Goal: Information Seeking & Learning: Check status

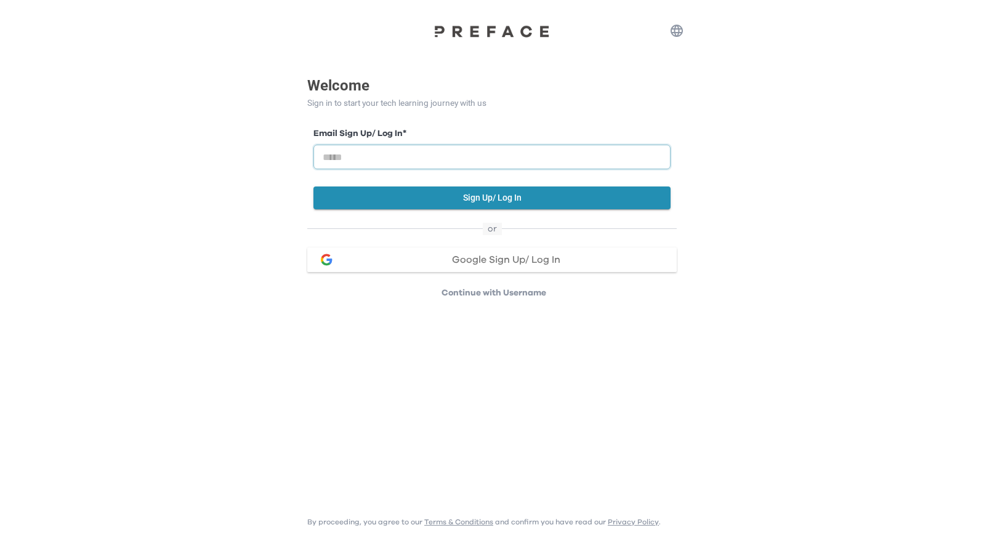
click at [626, 155] on input "email" at bounding box center [491, 157] width 357 height 25
type input "**********"
click at [493, 197] on button "Sign Up/ Log In" at bounding box center [491, 198] width 357 height 23
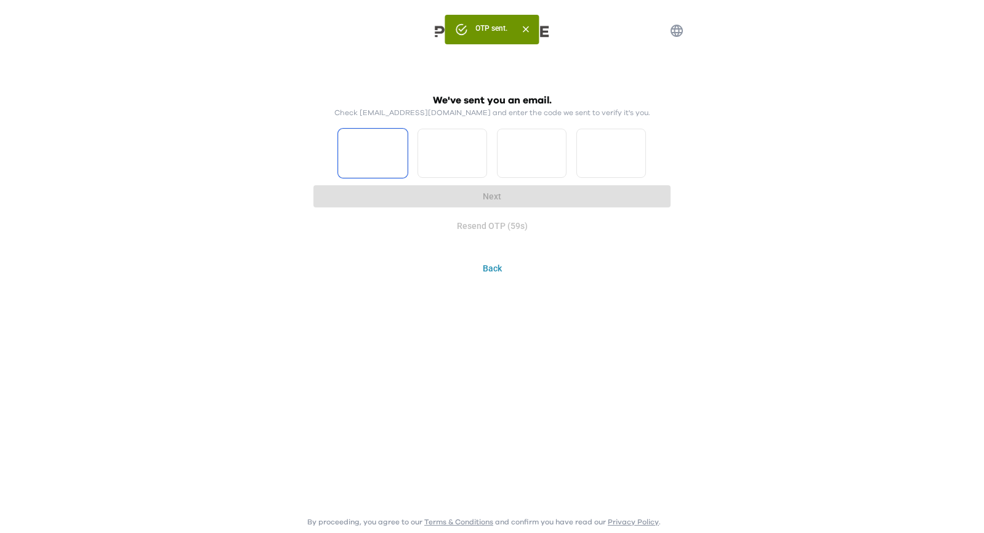
click at [388, 147] on input "Please enter OTP character 1" at bounding box center [373, 153] width 70 height 49
type input "*"
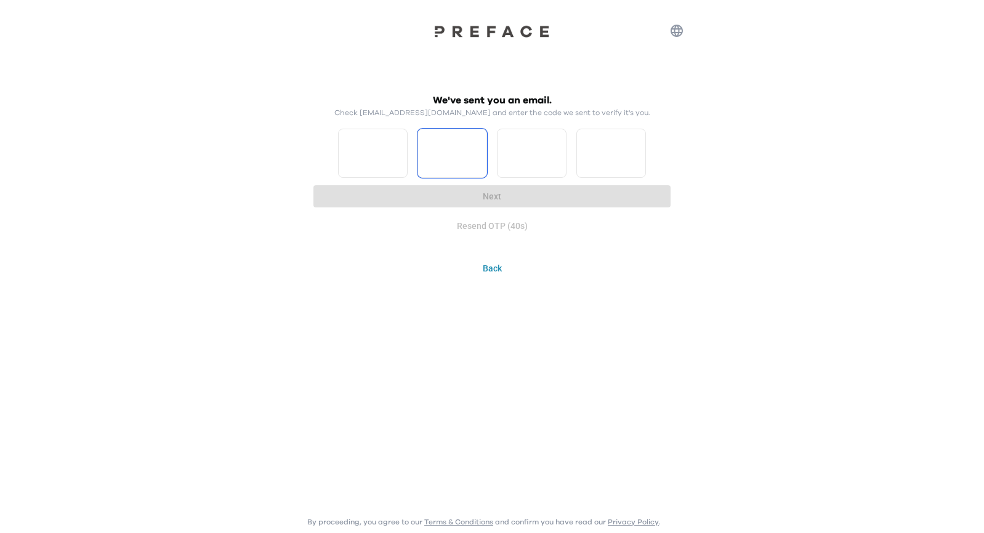
type input "*"
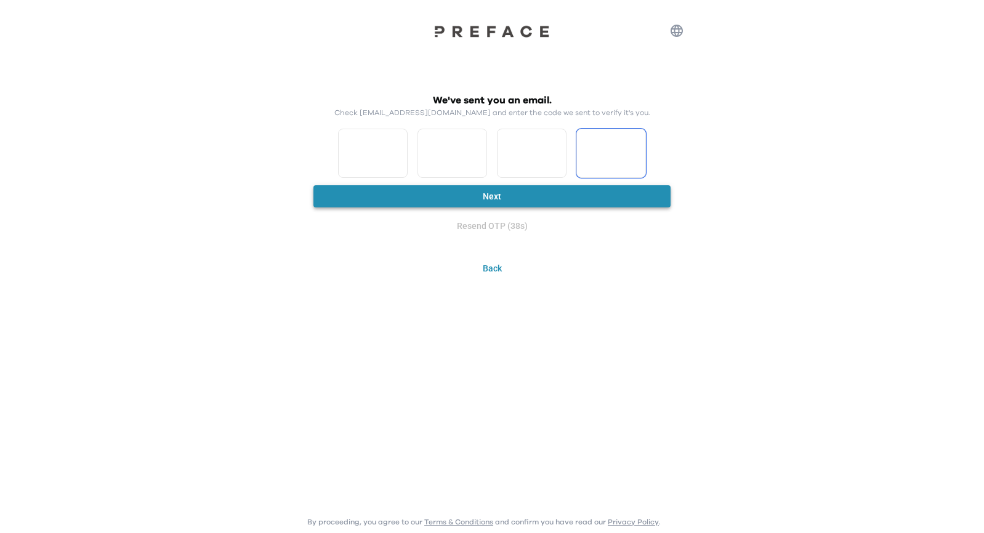
type input "*"
click at [460, 188] on button "Next" at bounding box center [491, 196] width 357 height 23
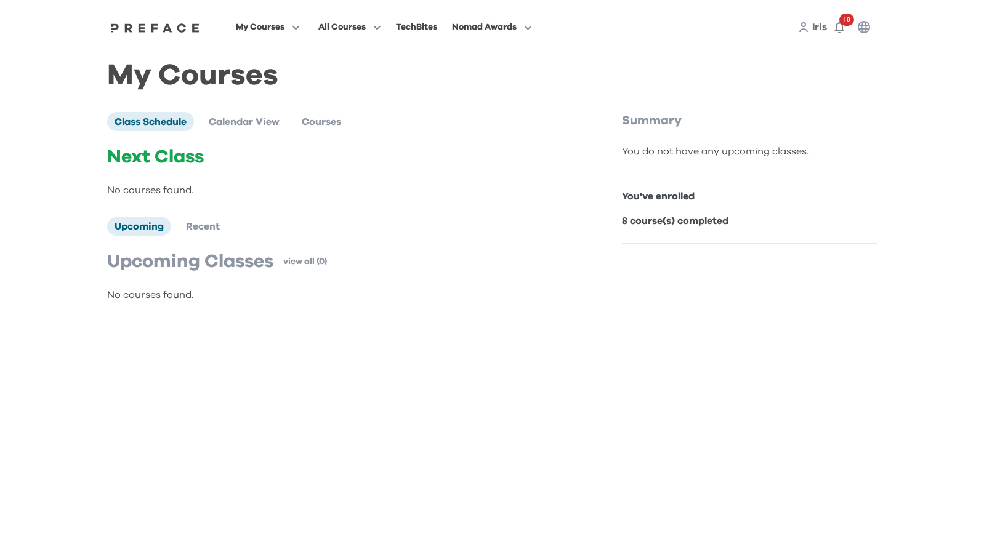
click at [642, 225] on b "8 course(s) completed" at bounding box center [675, 221] width 107 height 10
click at [605, 225] on div "Class Schedule Calendar View Courses Next Class No courses found. Upcoming Rece…" at bounding box center [363, 207] width 512 height 190
click at [242, 113] on span at bounding box center [268, 111] width 116 height 34
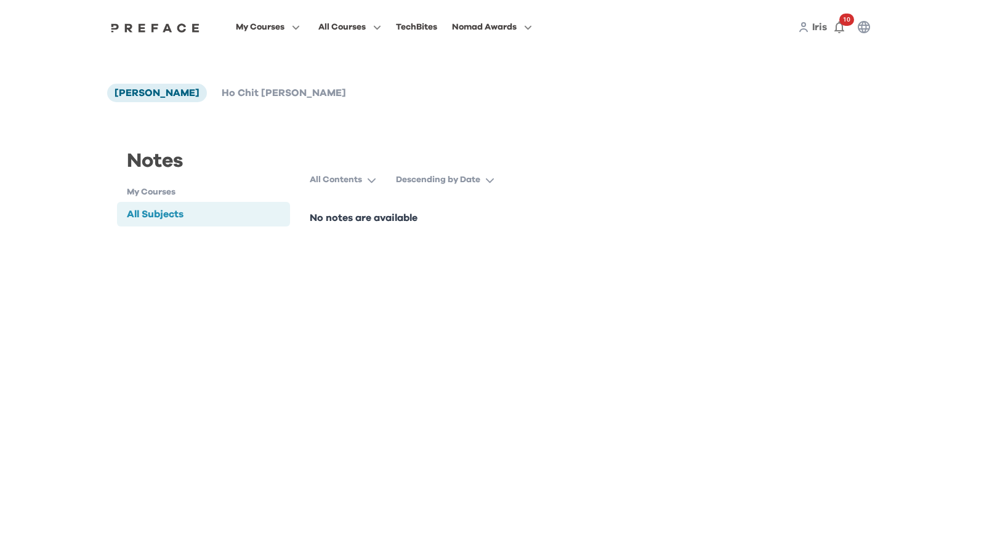
click at [195, 206] on div "All Subjects" at bounding box center [203, 214] width 173 height 25
click at [222, 98] on span "Ho Chit [PERSON_NAME]" at bounding box center [284, 93] width 124 height 10
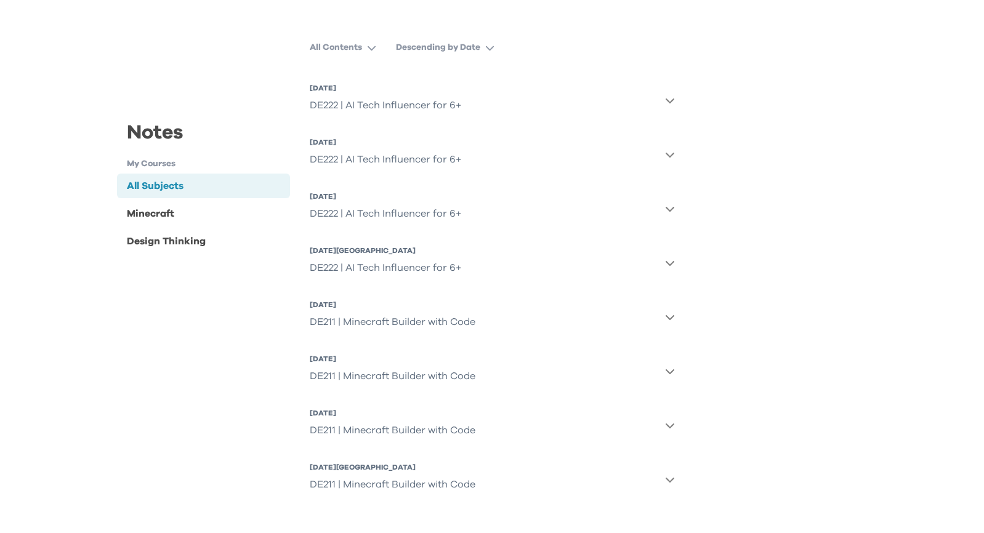
scroll to position [135, 0]
click at [668, 95] on icon "button" at bounding box center [670, 97] width 10 height 10
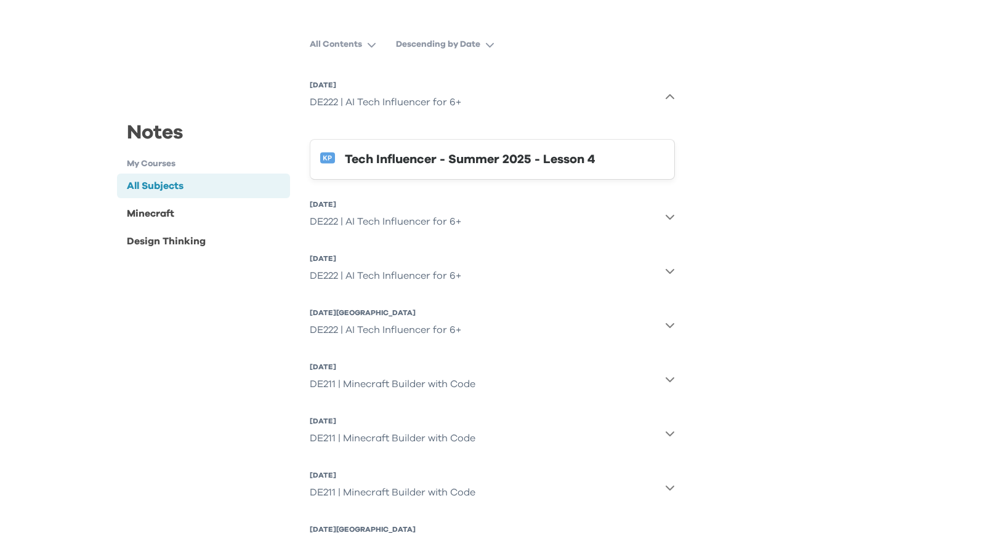
click at [541, 163] on div "Tech Influencer - Summer 2025 - Lesson 4" at bounding box center [505, 160] width 320 height 20
click at [767, 403] on div "Notes My Courses All Subjects Minecraft Design Thinking All Subjects All Conten…" at bounding box center [492, 283] width 770 height 602
click at [152, 236] on div "Design Thinking" at bounding box center [166, 240] width 79 height 15
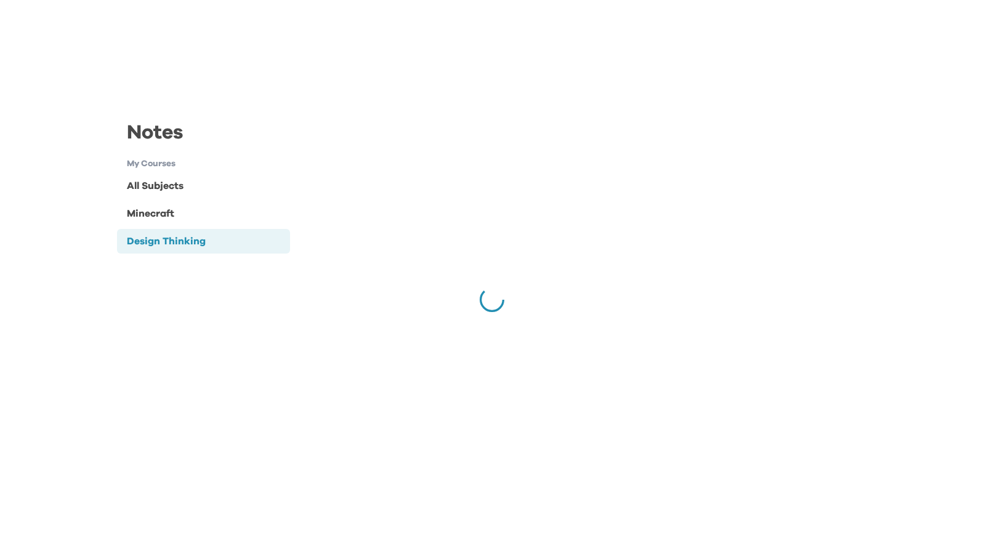
scroll to position [0, 0]
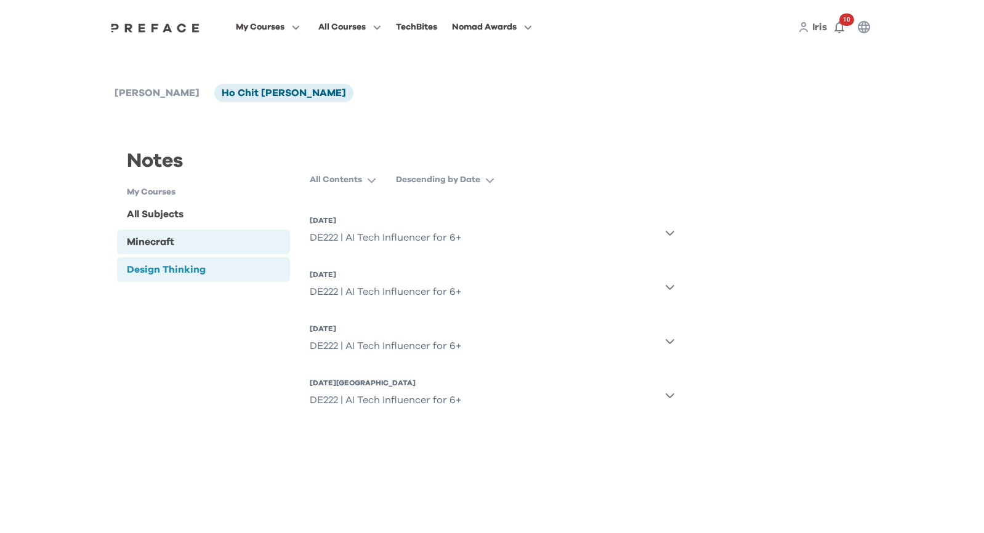
click at [148, 236] on div "Minecraft" at bounding box center [150, 242] width 47 height 15
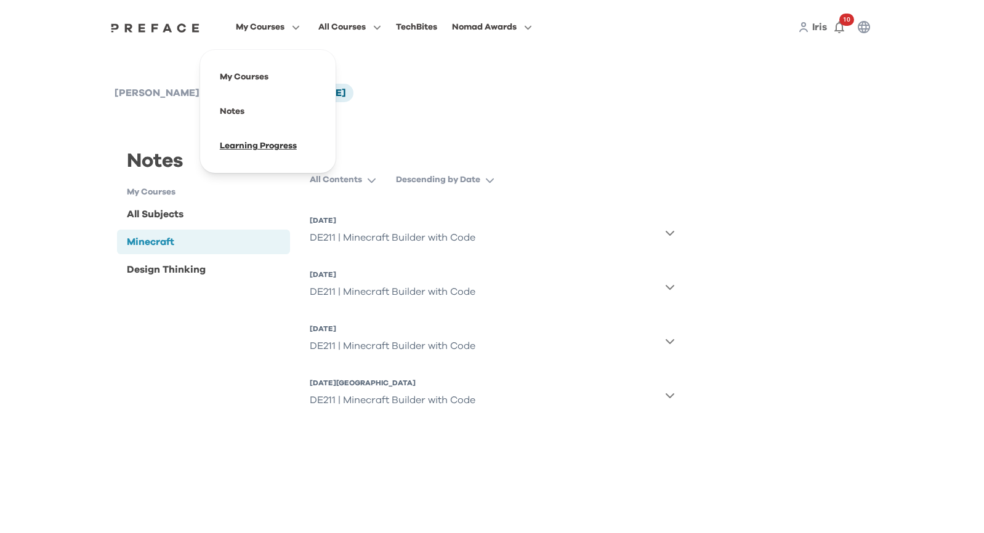
click at [288, 150] on span at bounding box center [268, 146] width 116 height 34
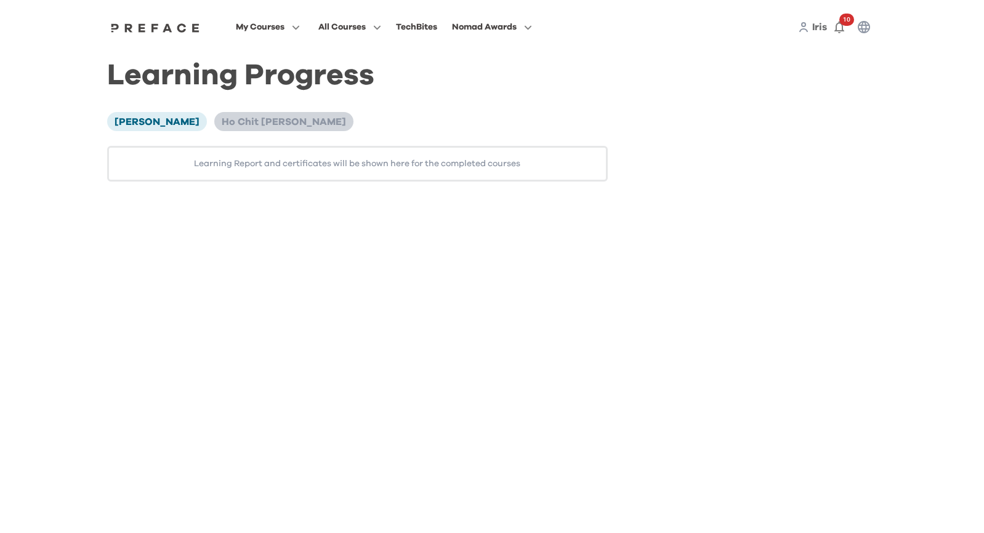
click at [235, 124] on span "Ho Chit [PERSON_NAME]" at bounding box center [284, 122] width 124 height 10
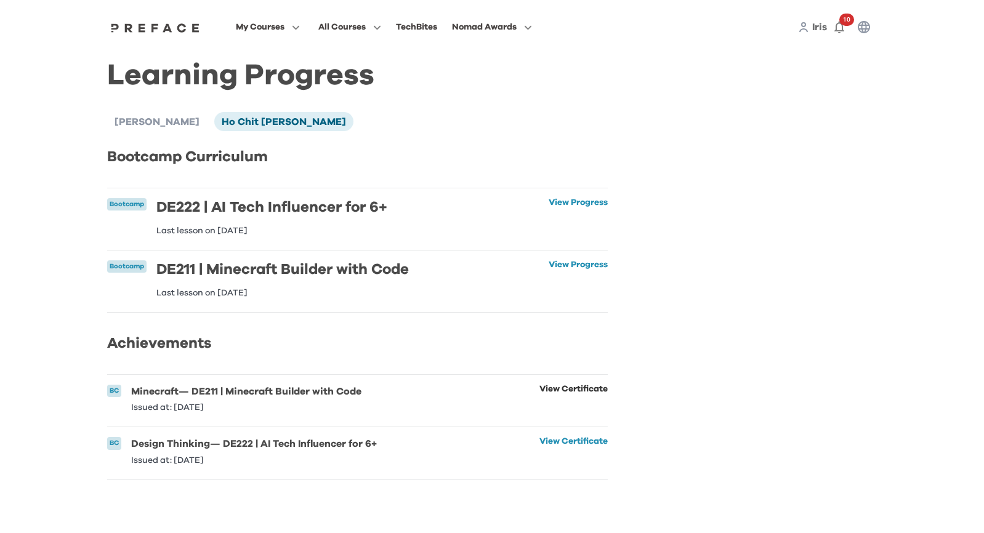
click at [556, 398] on link "View Certificate" at bounding box center [573, 398] width 68 height 27
click at [565, 209] on link "View Progress" at bounding box center [578, 216] width 59 height 37
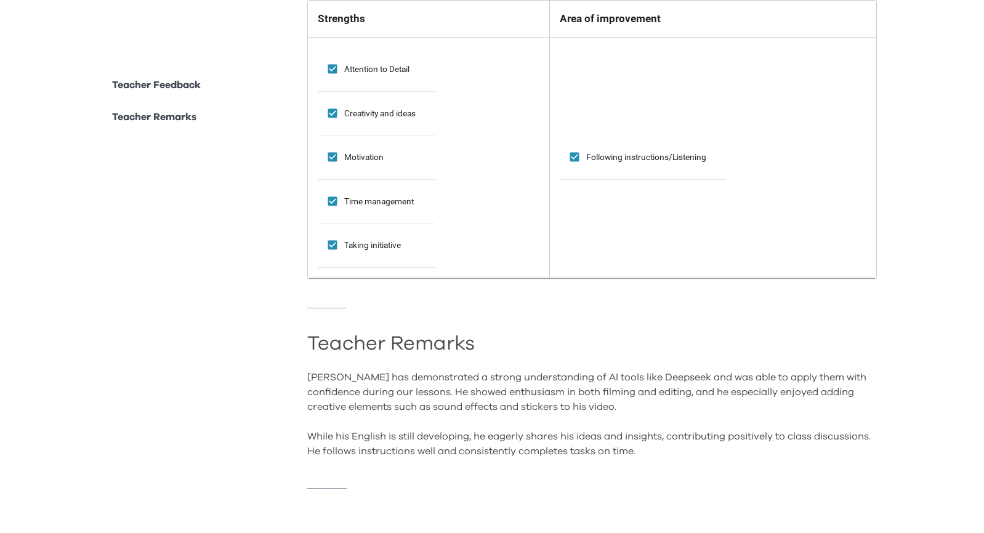
scroll to position [970, 0]
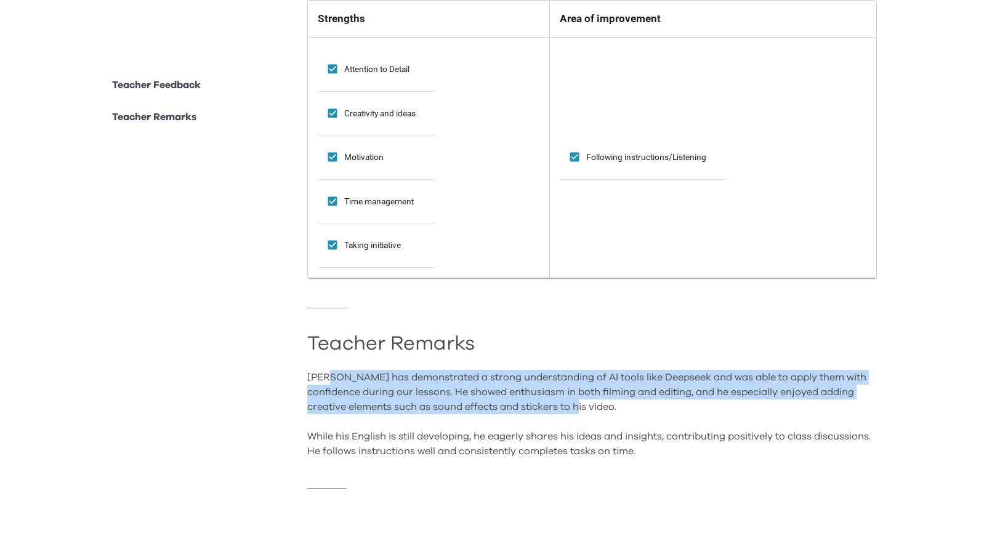
drag, startPoint x: 331, startPoint y: 369, endPoint x: 657, endPoint y: 393, distance: 326.5
click at [657, 393] on div "Hoho has demonstrated a strong understanding of AI tools like Deepseek and was …" at bounding box center [592, 414] width 570 height 89
drag, startPoint x: 657, startPoint y: 393, endPoint x: 646, endPoint y: 403, distance: 14.8
click at [646, 403] on div "Hoho has demonstrated a strong understanding of AI tools like Deepseek and was …" at bounding box center [592, 414] width 570 height 89
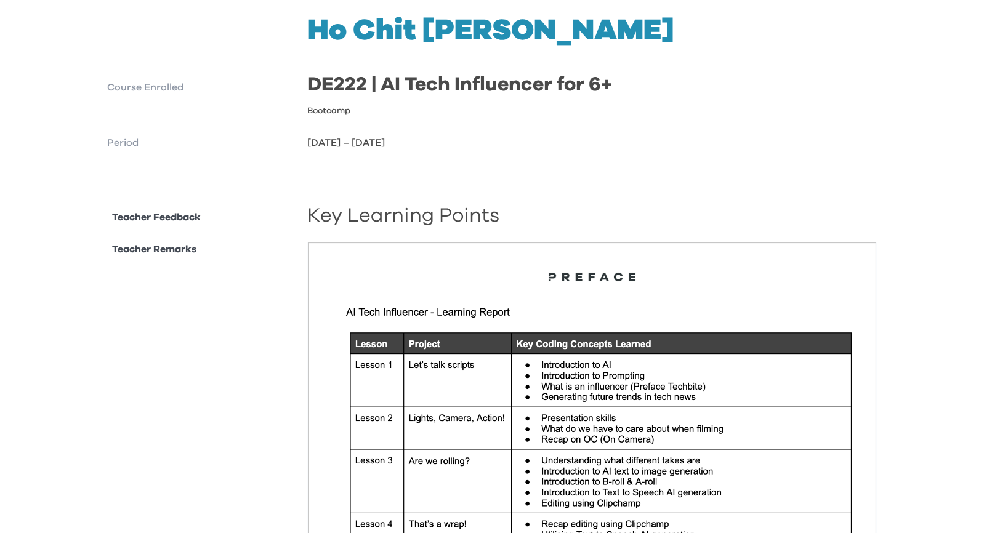
scroll to position [0, 0]
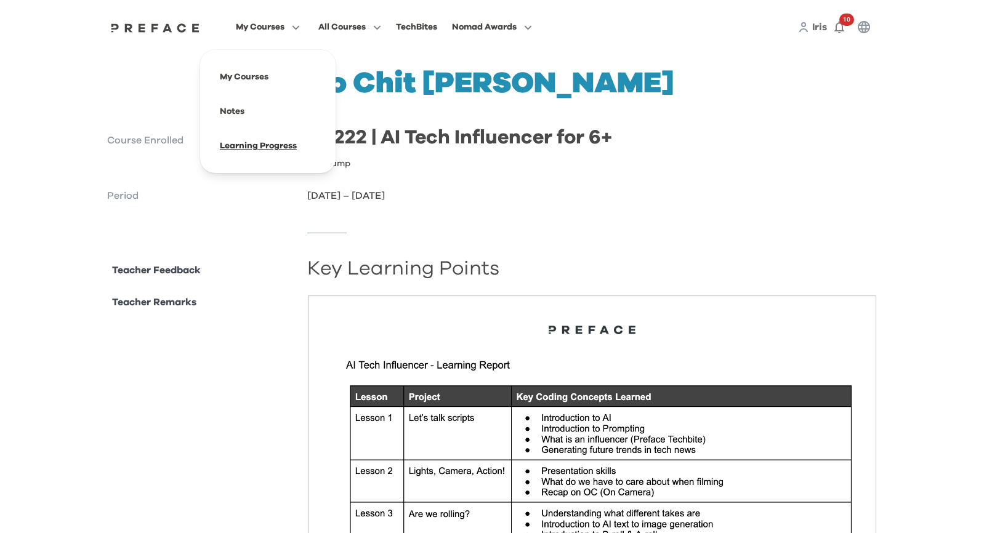
click at [288, 148] on span at bounding box center [268, 146] width 116 height 34
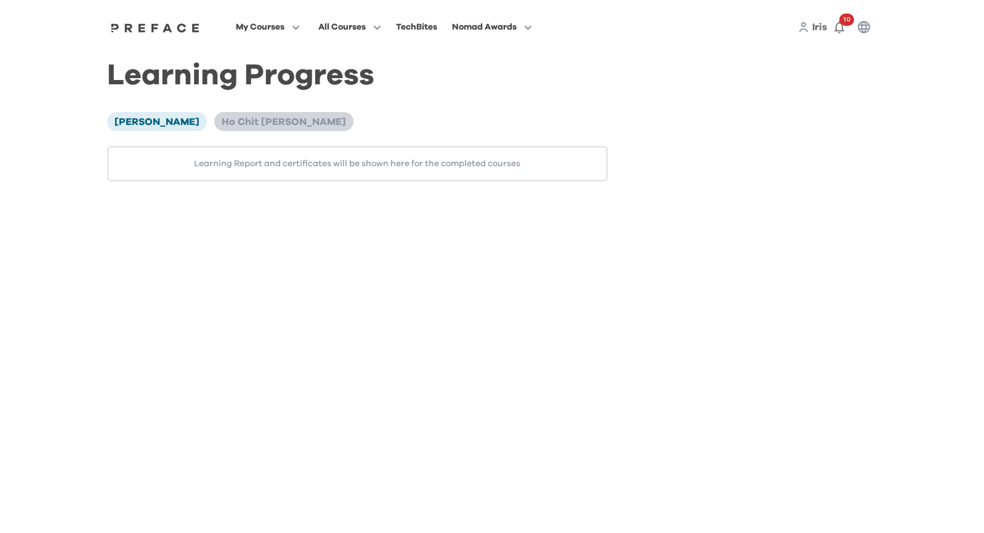
click at [236, 129] on li "Ho Chit [PERSON_NAME]" at bounding box center [283, 121] width 139 height 18
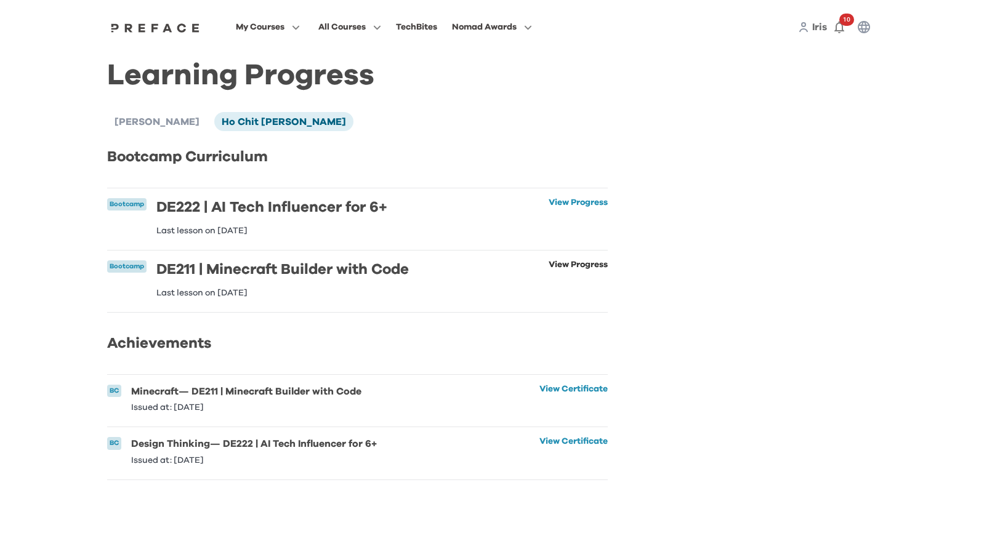
click at [560, 270] on link "View Progress" at bounding box center [578, 278] width 59 height 37
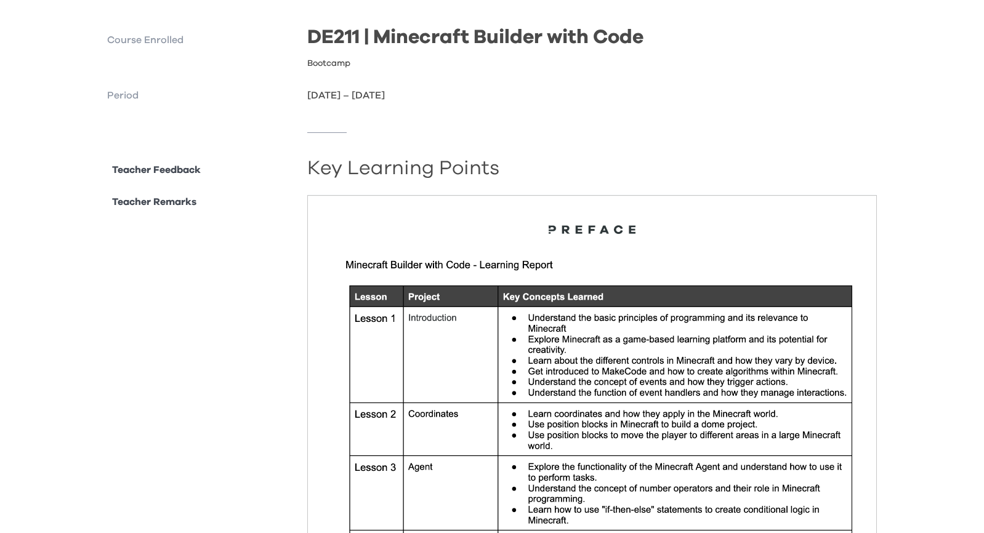
scroll to position [49, 0]
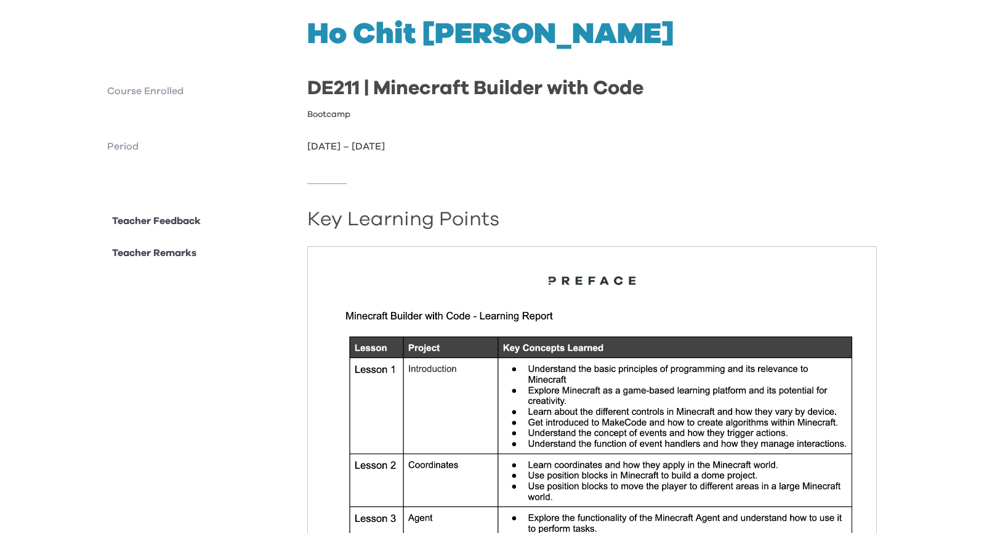
click at [145, 94] on p "Course Enrolled" at bounding box center [202, 91] width 190 height 15
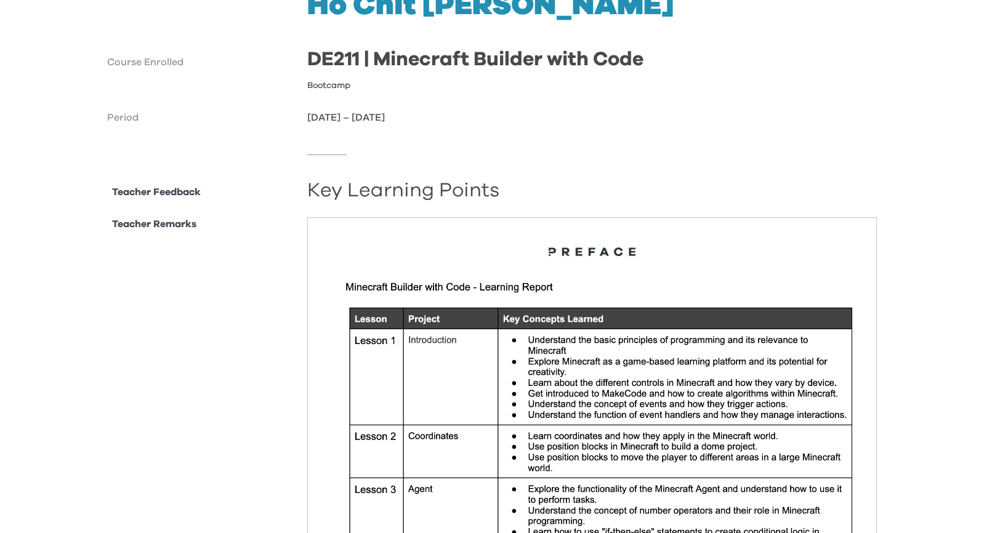
scroll to position [0, 0]
